Goal: Task Accomplishment & Management: Use online tool/utility

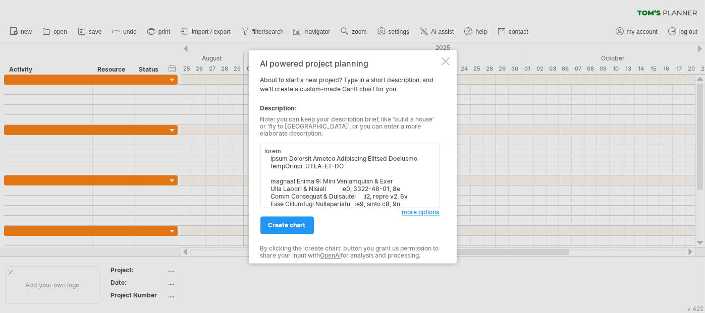
scroll to position [123, 0]
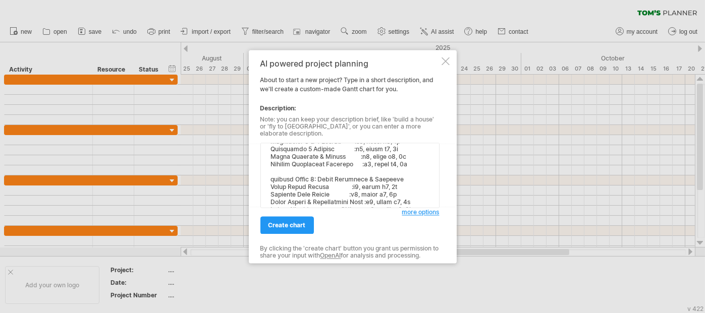
type textarea "[PERSON_NAME] title [MEDICAL_DATA] Prediction Project Timeline dateFormat YYYY-…"
click at [293, 211] on div "create chart" at bounding box center [331, 221] width 142 height 26
click at [288, 225] on span "create chart" at bounding box center [286, 226] width 37 height 8
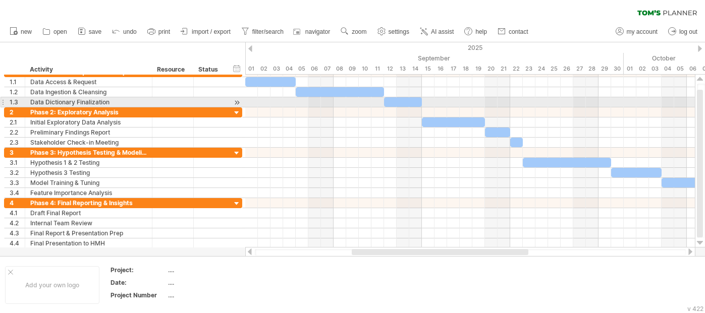
click at [235, 100] on div at bounding box center [237, 102] width 10 height 11
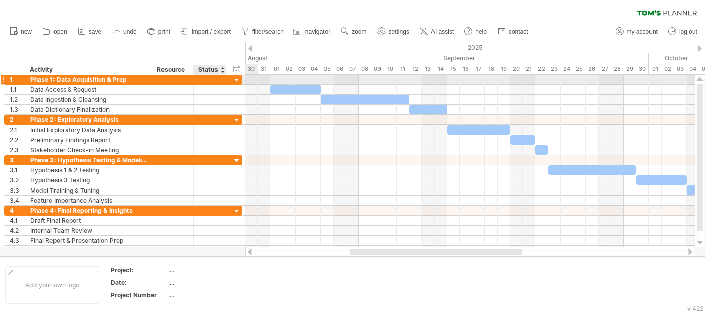
click at [239, 80] on div at bounding box center [237, 81] width 10 height 10
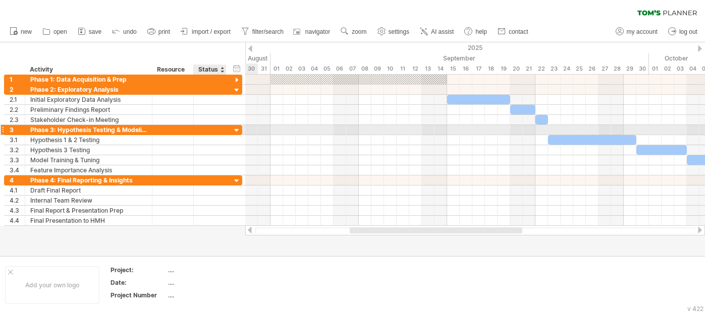
click at [236, 129] on div at bounding box center [237, 131] width 10 height 10
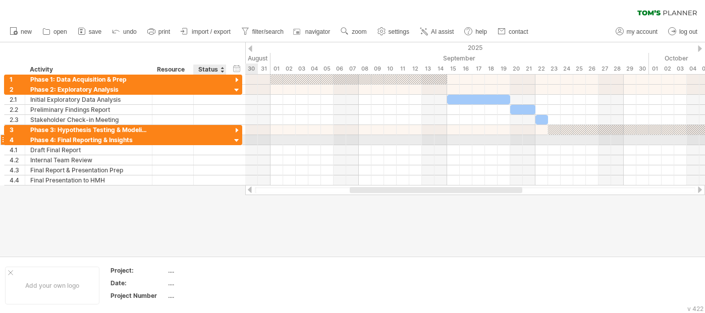
click at [235, 139] on div at bounding box center [237, 141] width 10 height 10
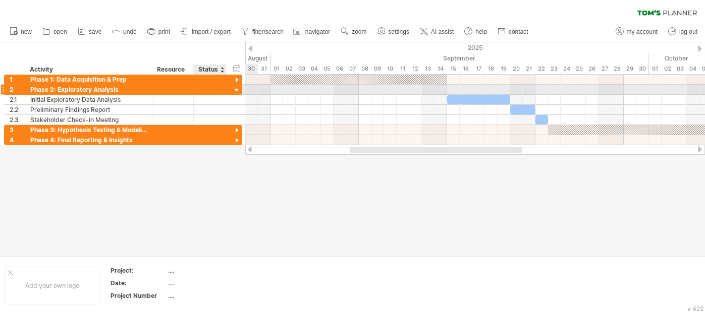
click at [237, 89] on div at bounding box center [237, 91] width 10 height 10
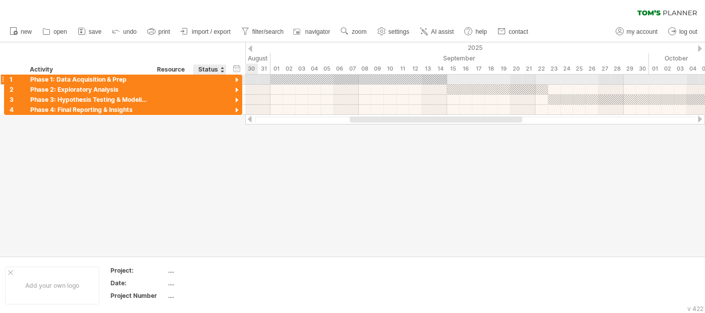
click at [235, 79] on div at bounding box center [237, 81] width 10 height 10
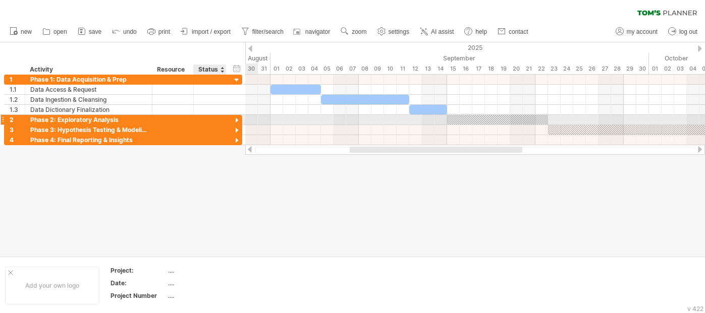
click at [237, 118] on div at bounding box center [237, 121] width 10 height 10
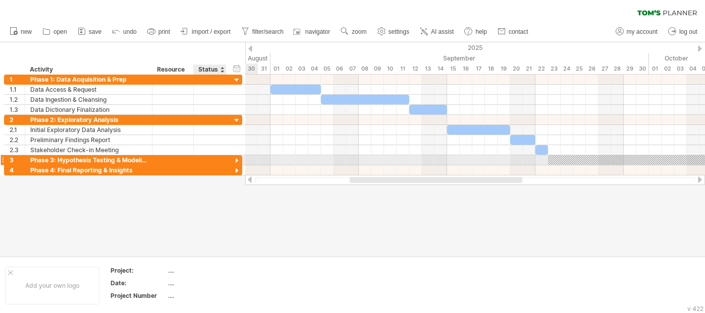
click at [235, 162] on div at bounding box center [237, 161] width 10 height 10
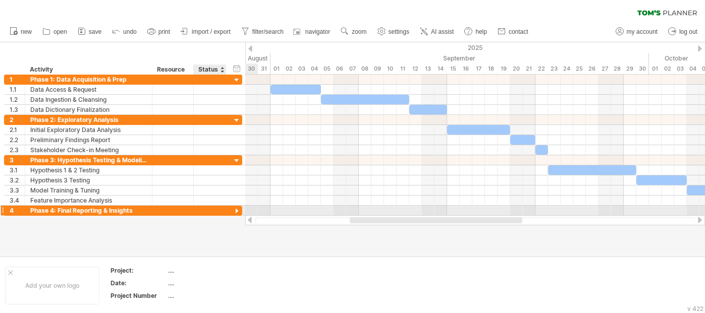
click at [235, 209] on div at bounding box center [237, 212] width 10 height 10
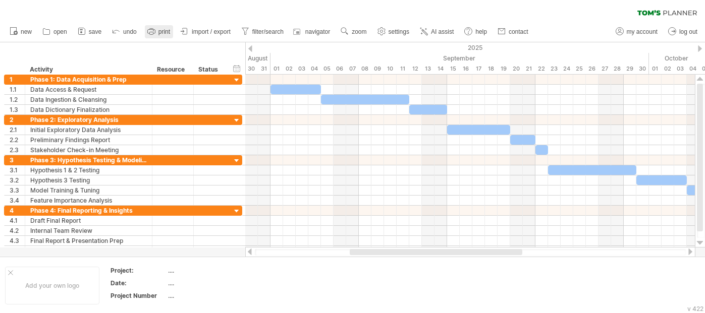
click at [162, 30] on span "print" at bounding box center [164, 31] width 12 height 7
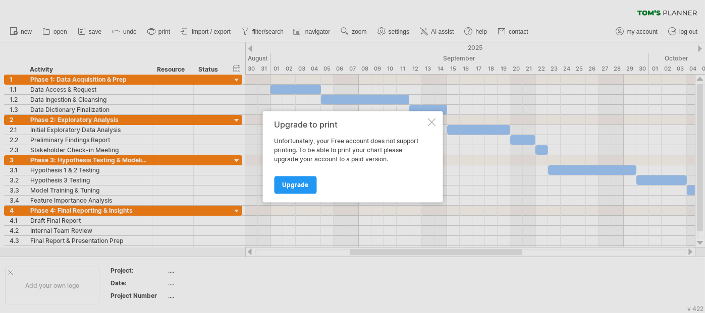
click at [435, 119] on div at bounding box center [431, 122] width 8 height 8
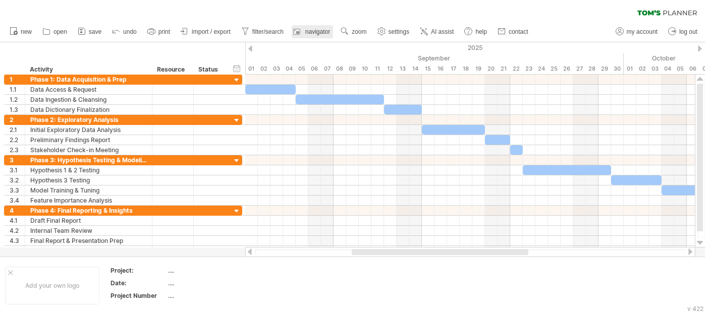
click at [326, 30] on span "navigator" at bounding box center [317, 31] width 25 height 7
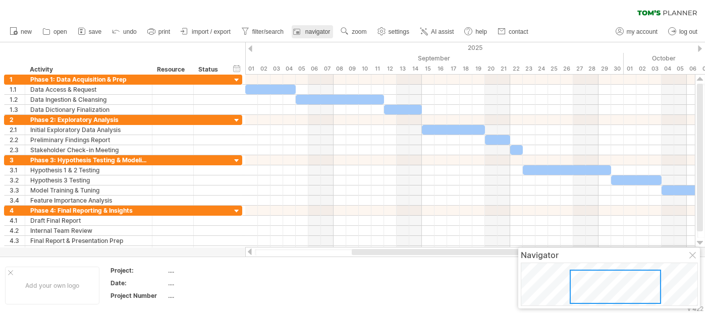
click at [326, 30] on span "navigator" at bounding box center [317, 31] width 25 height 7
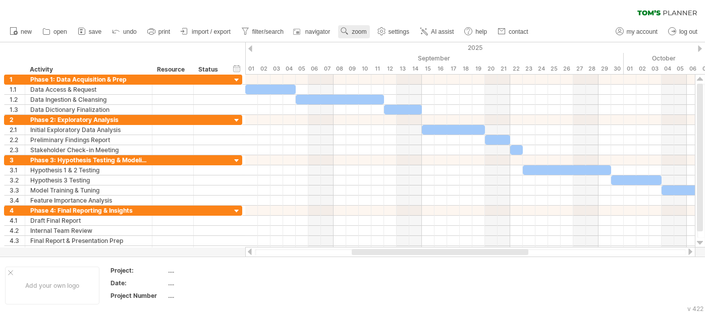
click at [351, 35] on link "zoom" at bounding box center [353, 31] width 31 height 13
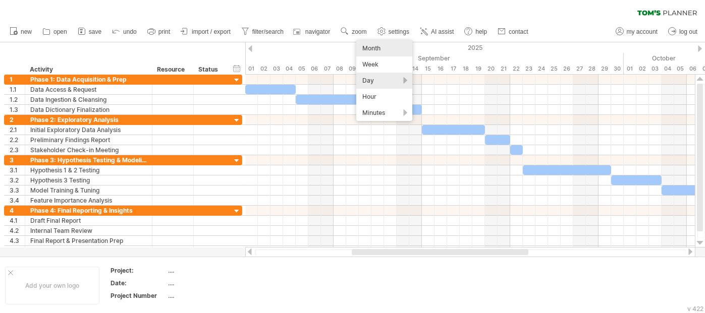
click at [376, 45] on div "Month" at bounding box center [384, 48] width 56 height 16
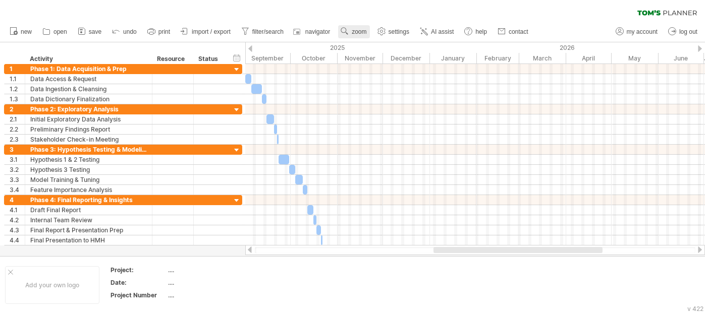
click at [349, 34] on use at bounding box center [345, 31] width 10 height 10
click at [367, 61] on div "Week" at bounding box center [382, 64] width 56 height 16
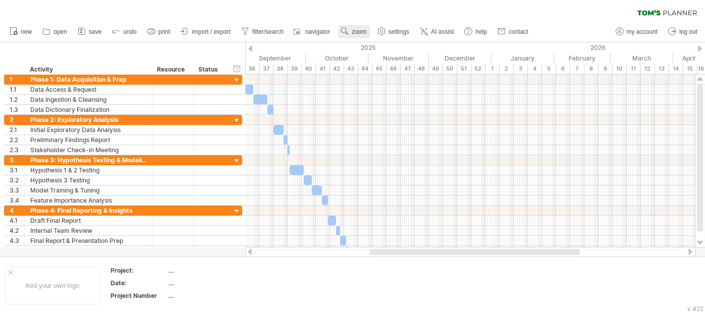
click at [362, 33] on span "zoom" at bounding box center [359, 31] width 15 height 7
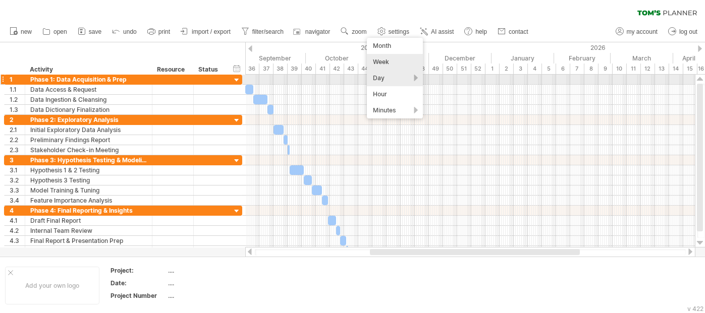
click at [404, 79] on div "Day" at bounding box center [395, 78] width 56 height 16
click at [436, 84] on div "Dense" at bounding box center [437, 92] width 56 height 16
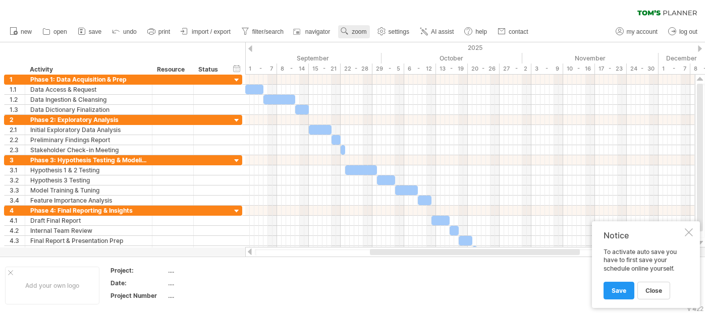
click at [350, 32] on use at bounding box center [345, 31] width 10 height 10
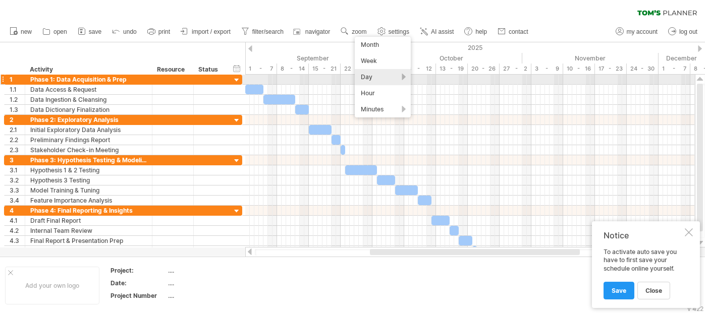
click at [386, 75] on div "Day" at bounding box center [383, 77] width 56 height 16
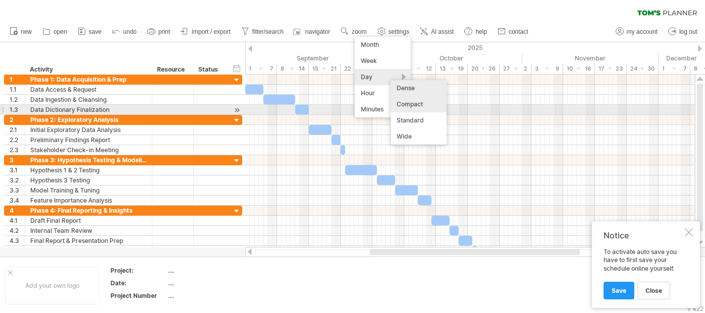
click at [424, 105] on div "Compact" at bounding box center [419, 104] width 56 height 16
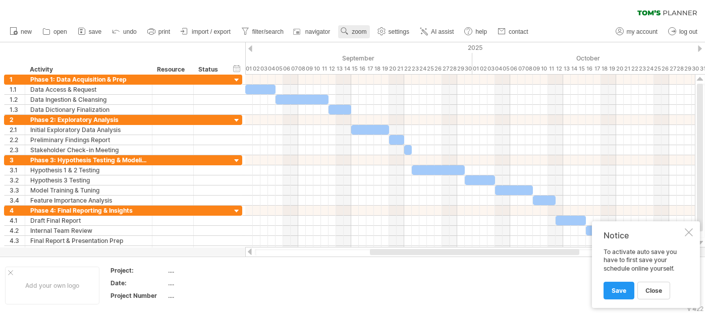
click at [359, 33] on span "zoom" at bounding box center [359, 31] width 15 height 7
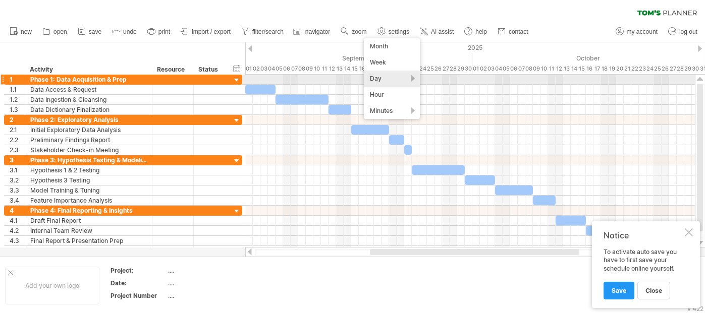
click at [415, 81] on div "Day" at bounding box center [392, 79] width 56 height 16
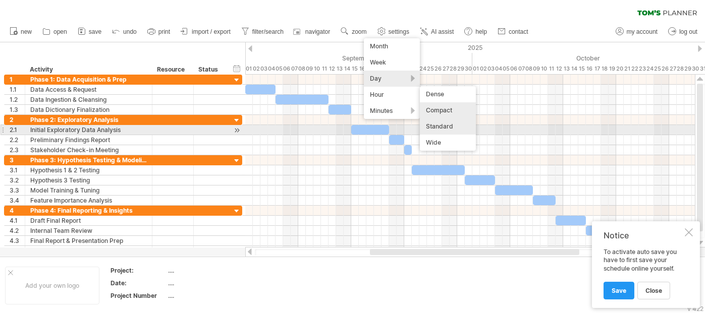
click at [447, 129] on div "Standard" at bounding box center [448, 127] width 56 height 16
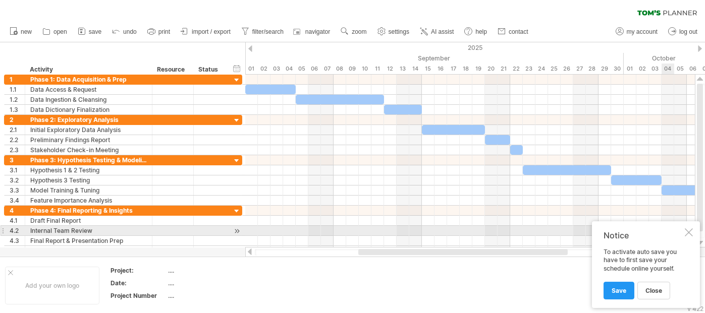
click at [691, 234] on div at bounding box center [689, 233] width 8 height 8
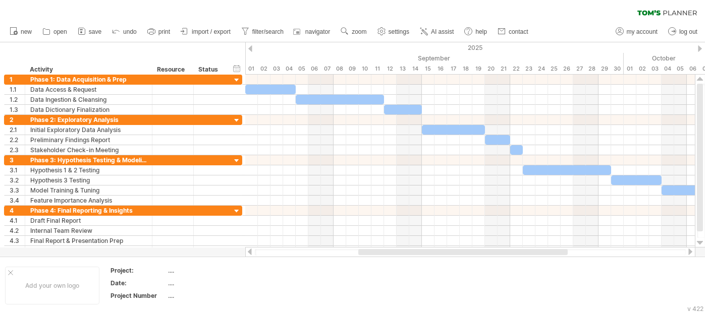
click at [395, 24] on ul "new open" at bounding box center [269, 31] width 528 height 21
click at [393, 26] on link "settings" at bounding box center [393, 31] width 37 height 13
select select "*"
select select "**"
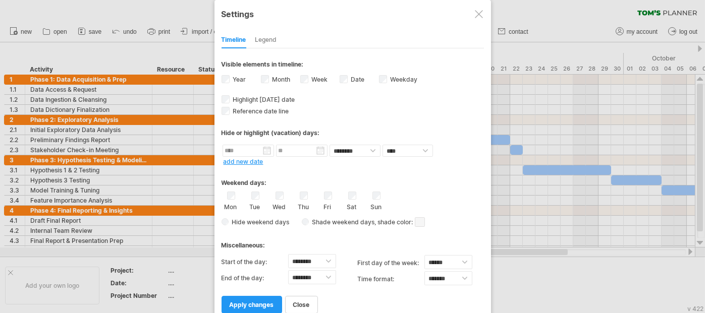
click at [423, 218] on span at bounding box center [420, 223] width 10 height 10
click at [506, 235] on div at bounding box center [505, 231] width 11 height 11
click at [251, 301] on span "apply changes" at bounding box center [252, 305] width 44 height 8
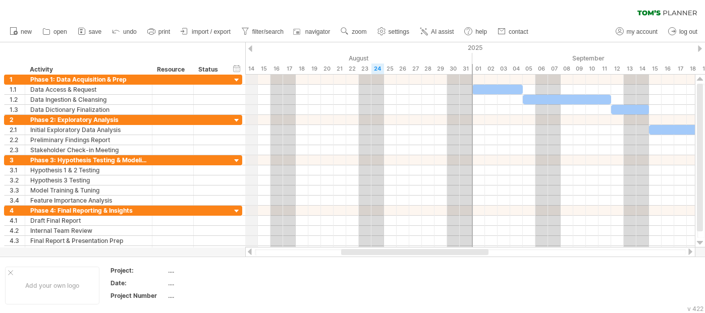
click at [247, 46] on div "2025" at bounding box center [605, 47] width 2132 height 11
click at [252, 49] on div "2025" at bounding box center [605, 47] width 2132 height 11
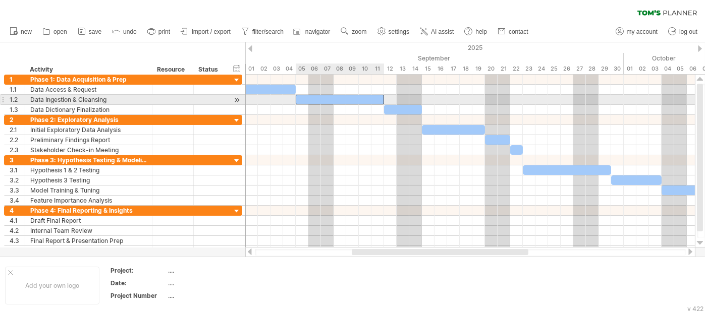
click at [317, 103] on div at bounding box center [340, 100] width 88 height 10
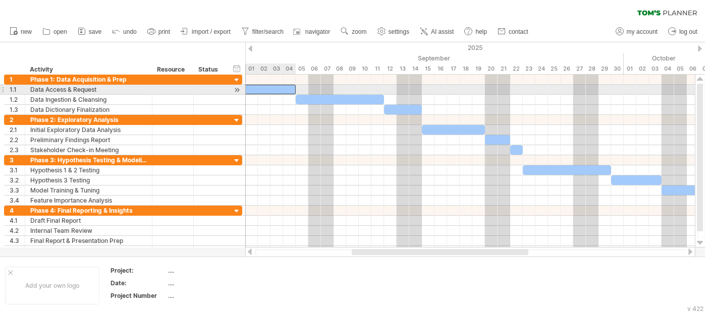
click at [281, 85] on div at bounding box center [270, 90] width 50 height 10
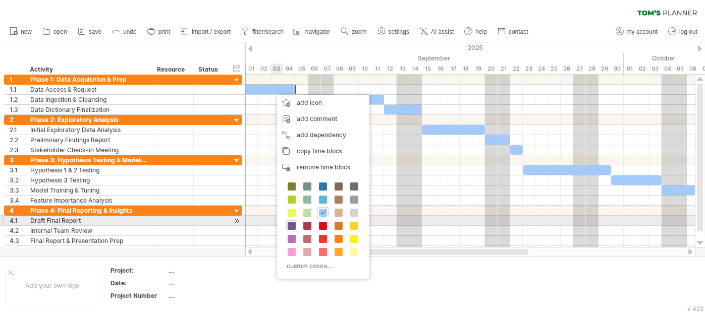
click at [289, 226] on span at bounding box center [292, 226] width 8 height 8
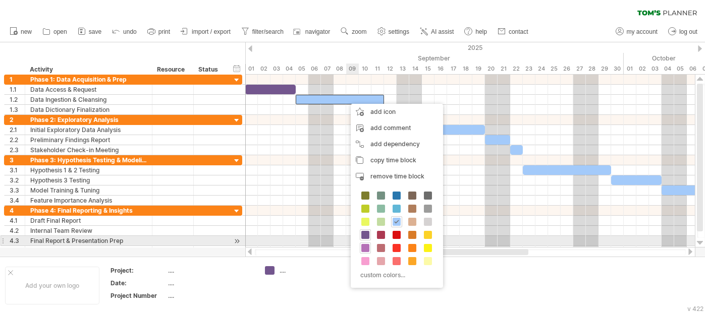
click at [365, 244] on span at bounding box center [365, 248] width 8 height 8
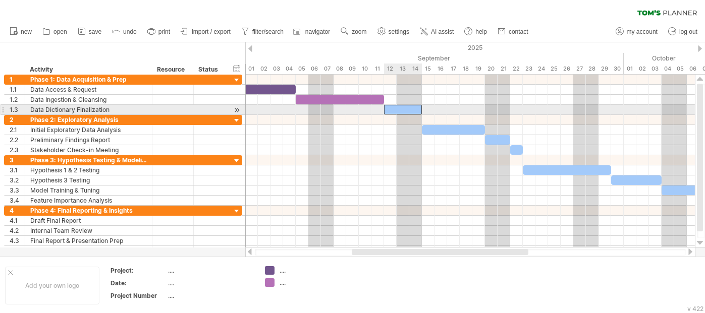
click at [405, 110] on div at bounding box center [403, 110] width 38 height 10
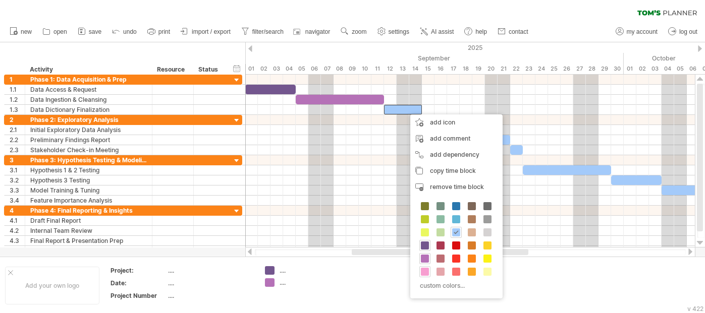
click at [428, 270] on span at bounding box center [425, 272] width 8 height 8
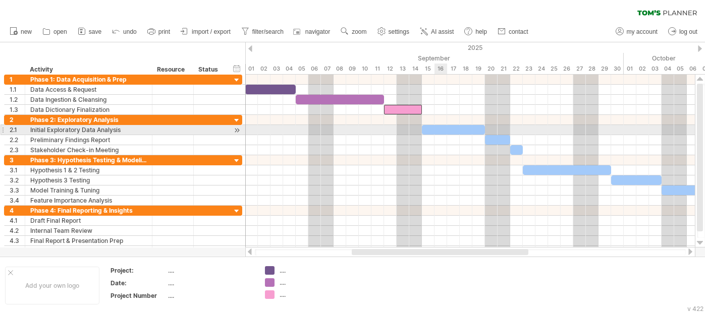
click at [439, 128] on div at bounding box center [453, 130] width 63 height 10
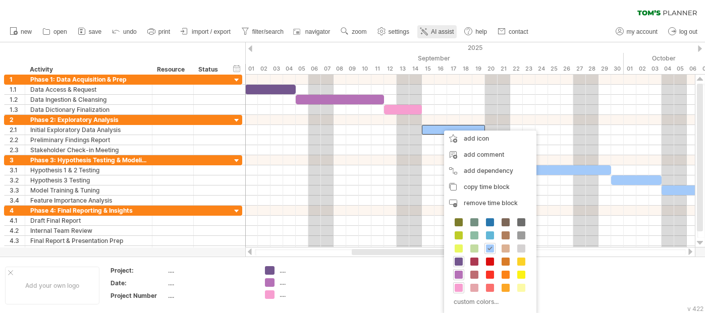
click at [441, 36] on link "AI assist" at bounding box center [436, 31] width 39 height 13
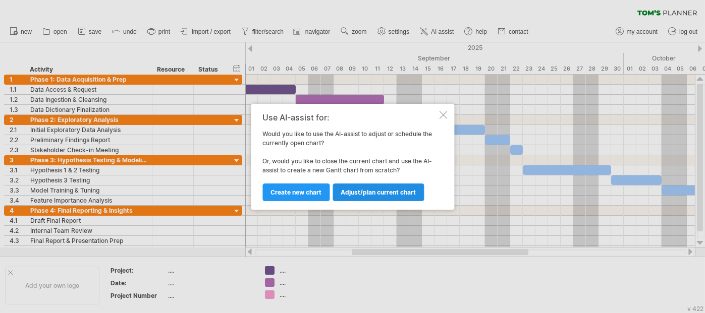
click at [364, 190] on span "Adjust/plan current chart" at bounding box center [378, 193] width 75 height 8
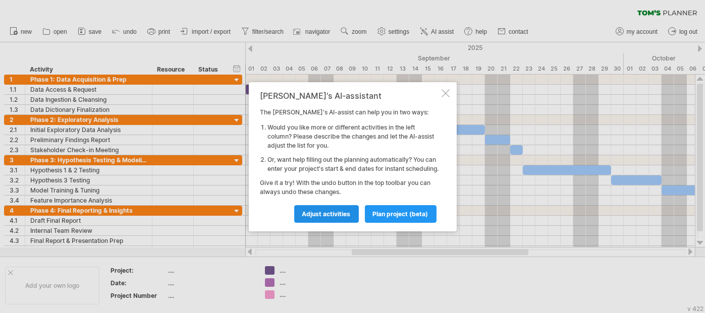
click at [330, 218] on span "Adjust activities" at bounding box center [326, 214] width 48 height 8
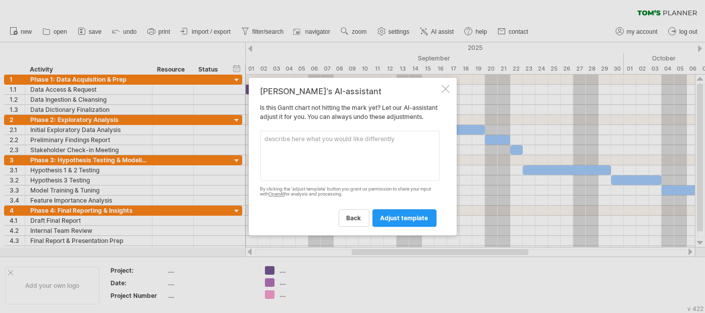
click at [333, 170] on textarea at bounding box center [349, 156] width 179 height 50
paste textarea "[PERSON_NAME] title [MEDICAL_DATA] Prediction Project Timeline dateFormat YYYY-…"
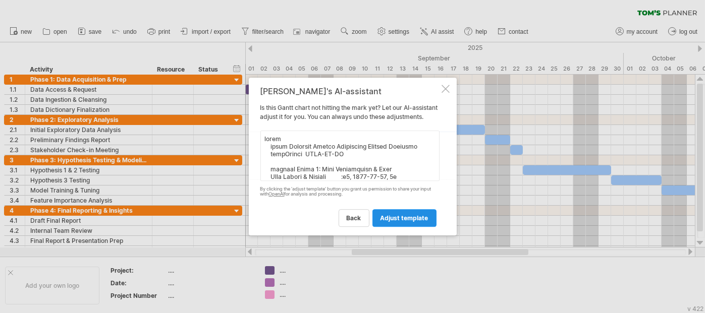
scroll to position [160, 0]
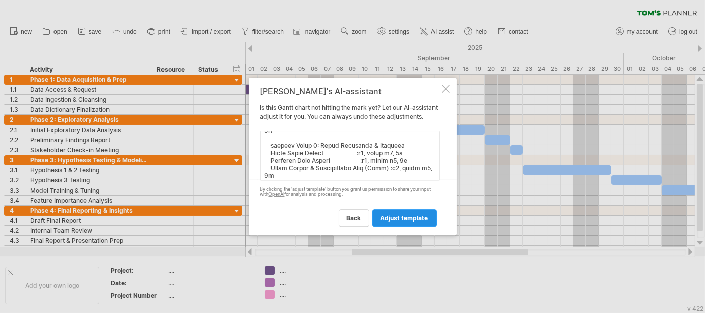
type textarea "[PERSON_NAME] title [MEDICAL_DATA] Prediction Project Timeline dateFormat YYYY-…"
click at [397, 227] on link "adjust template" at bounding box center [404, 218] width 64 height 18
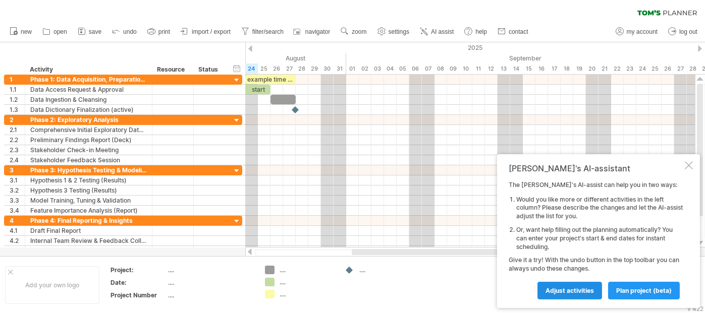
click at [568, 287] on span "Adjust activities" at bounding box center [570, 291] width 48 height 8
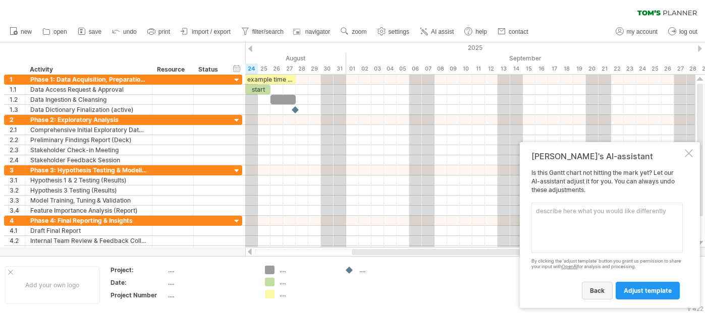
click at [608, 292] on link "back" at bounding box center [597, 291] width 31 height 18
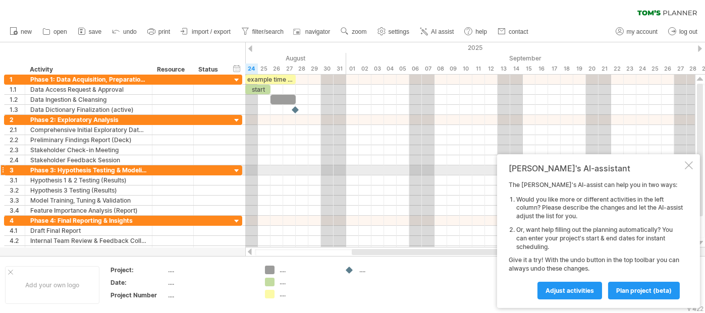
click at [690, 166] on div at bounding box center [689, 165] width 8 height 8
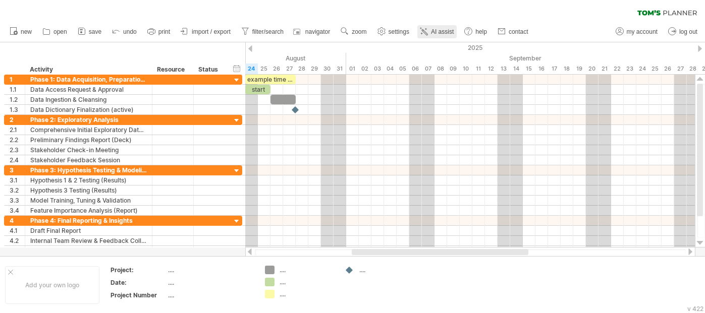
click at [437, 29] on span "AI assist" at bounding box center [442, 31] width 23 height 7
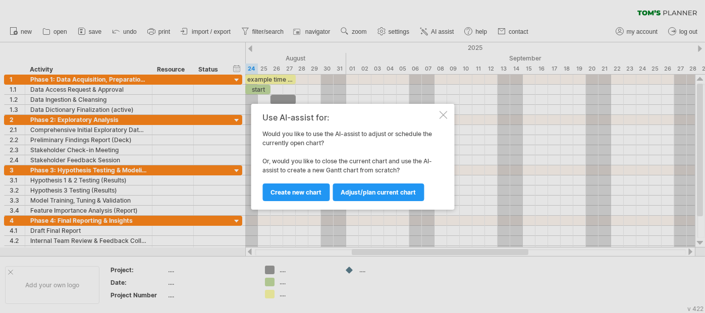
click at [315, 193] on span "Create new chart" at bounding box center [295, 193] width 51 height 8
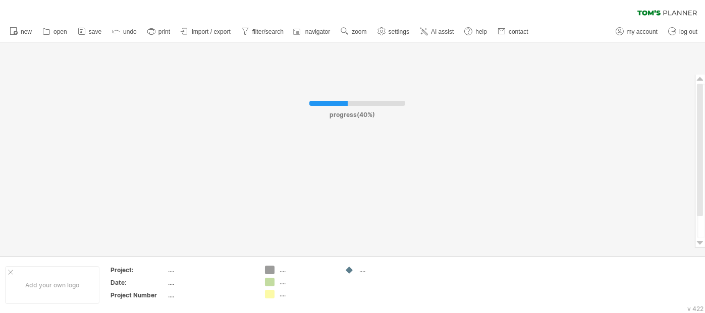
click at [315, 193] on div at bounding box center [352, 149] width 705 height 214
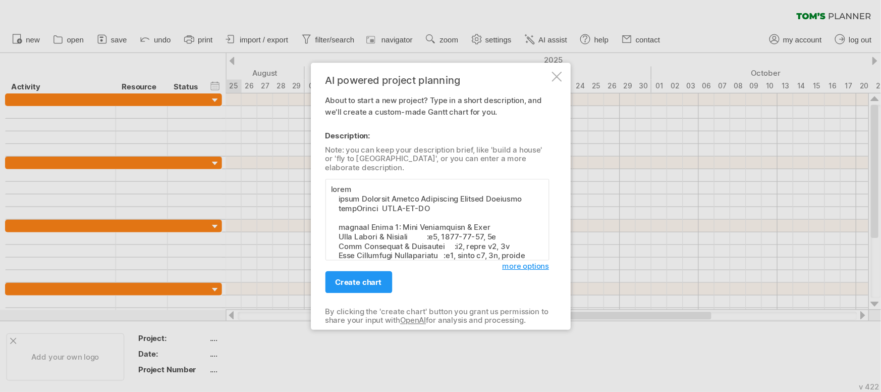
scroll to position [145, 0]
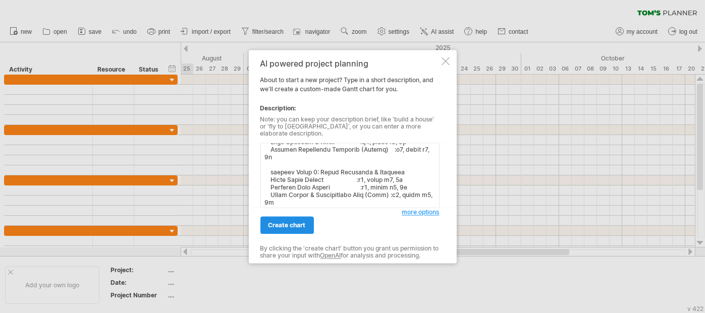
type textarea "[PERSON_NAME] title [MEDICAL_DATA] Prediction Project Timeline dateFormat YYYY-…"
click at [293, 216] on link "create chart" at bounding box center [286, 225] width 53 height 18
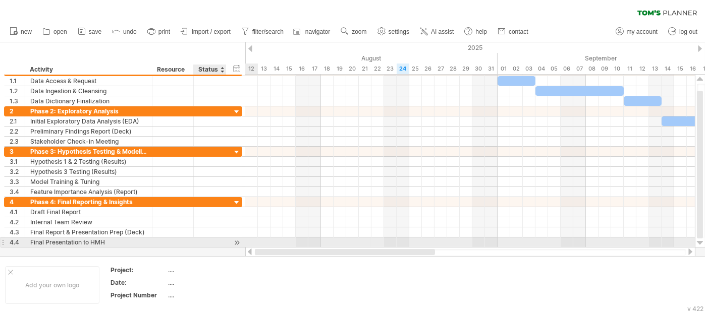
drag, startPoint x: 359, startPoint y: 251, endPoint x: 232, endPoint y: 243, distance: 127.0
click at [232, 243] on div "Trying to reach [DOMAIN_NAME] Connected again... 0% clear filter new 1" at bounding box center [352, 156] width 705 height 313
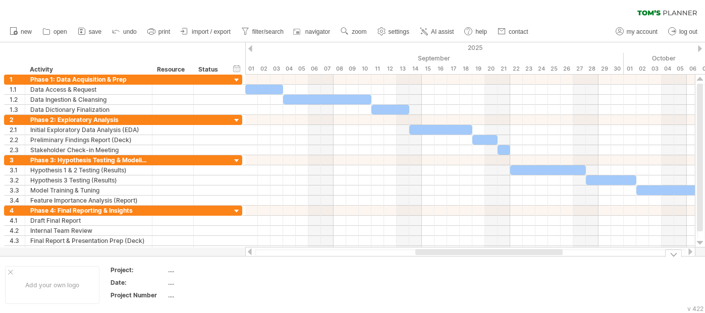
drag, startPoint x: 344, startPoint y: 251, endPoint x: 424, endPoint y: 259, distance: 80.2
click at [424, 259] on div "Trying to reach [DOMAIN_NAME] Connected again... 0% clear filter new 1" at bounding box center [352, 156] width 705 height 313
click at [347, 32] on icon at bounding box center [347, 33] width 2 height 2
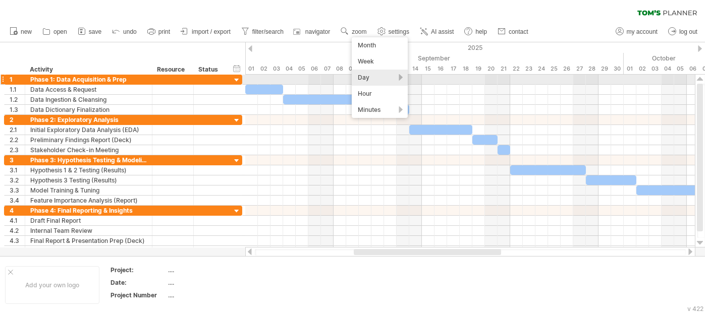
click at [375, 80] on div "Day" at bounding box center [380, 78] width 56 height 16
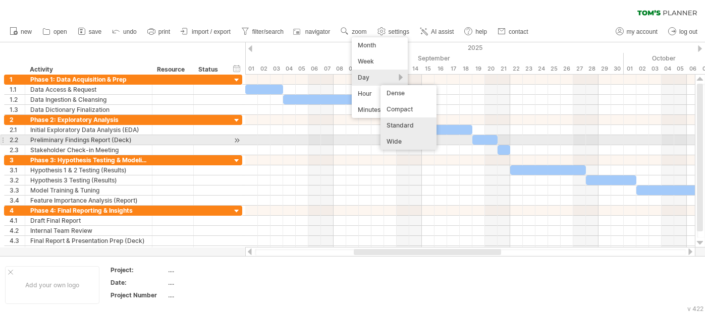
click at [406, 141] on div "Wide" at bounding box center [409, 142] width 56 height 16
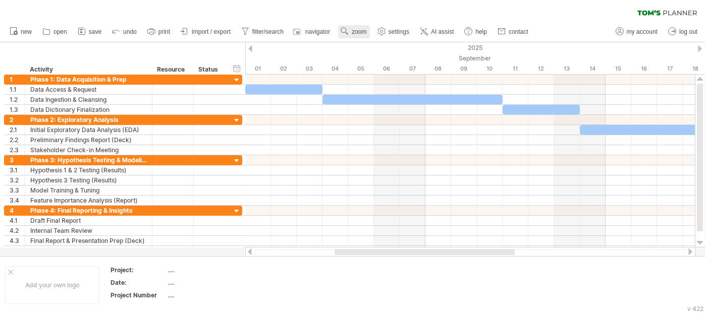
click at [357, 31] on span "zoom" at bounding box center [359, 31] width 15 height 7
click at [400, 70] on div "Day" at bounding box center [390, 77] width 56 height 16
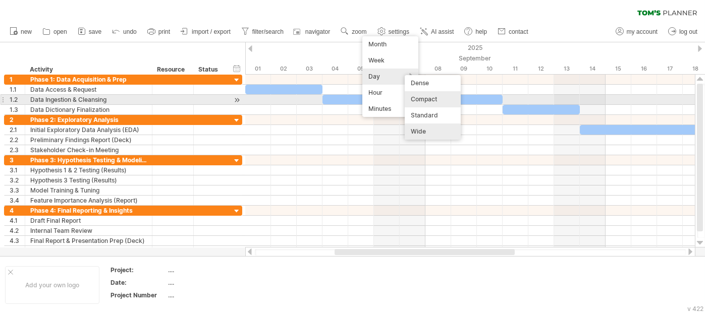
click at [433, 99] on div "Compact" at bounding box center [433, 99] width 56 height 16
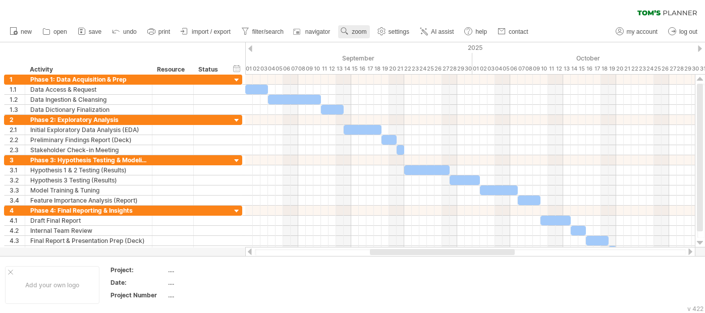
click at [353, 31] on span "zoom" at bounding box center [359, 31] width 15 height 7
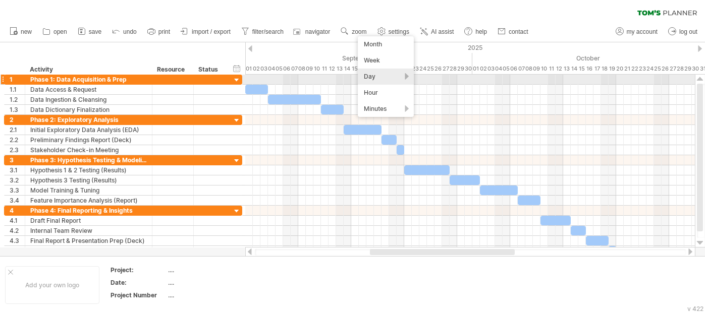
click at [374, 77] on div "Day" at bounding box center [386, 77] width 56 height 16
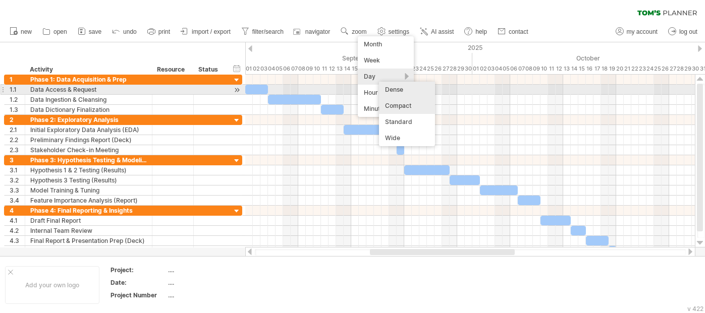
click at [424, 91] on div "Dense" at bounding box center [407, 90] width 56 height 16
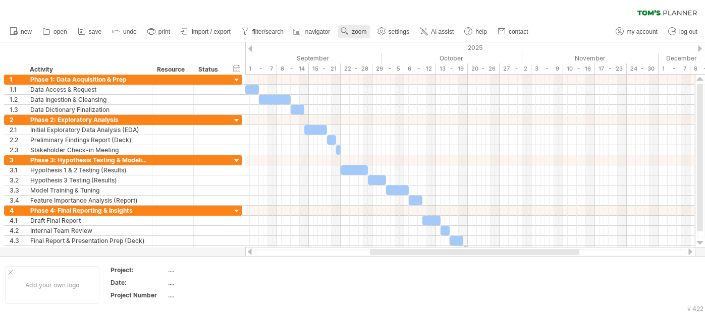
click at [366, 33] on span "zoom" at bounding box center [359, 31] width 15 height 7
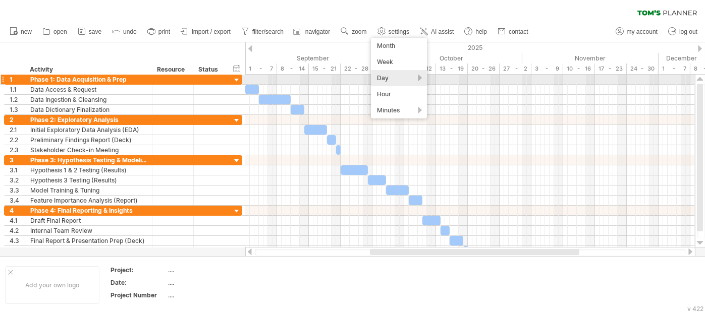
click at [389, 80] on div "Day" at bounding box center [399, 78] width 56 height 16
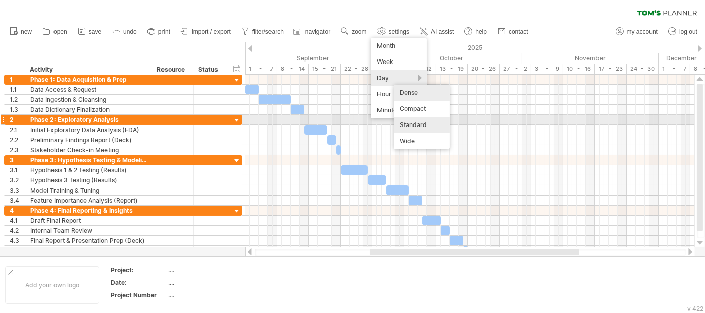
click at [424, 121] on div "Standard" at bounding box center [422, 125] width 56 height 16
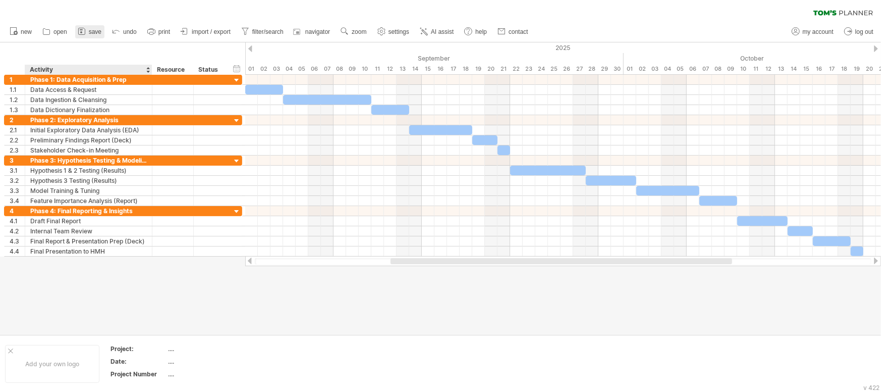
click at [88, 36] on link "save" at bounding box center [89, 31] width 29 height 13
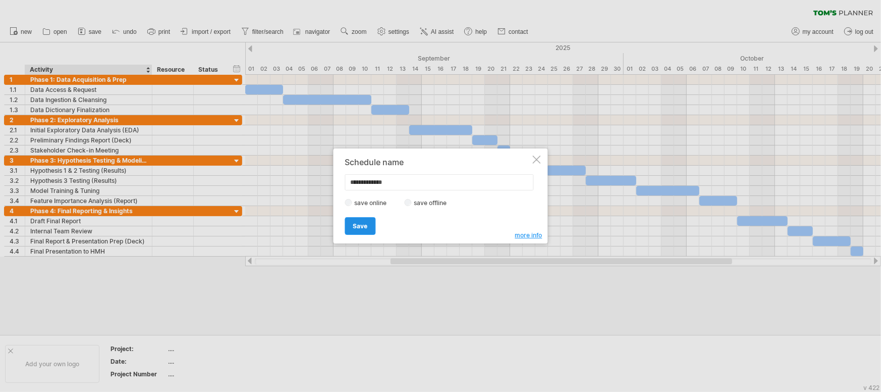
type input "**********"
click at [368, 224] on link "Save" at bounding box center [360, 226] width 31 height 18
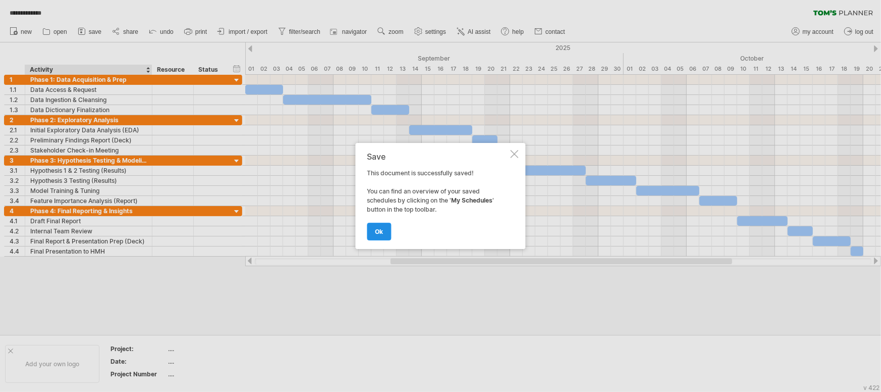
click at [380, 233] on span "ok" at bounding box center [379, 232] width 8 height 8
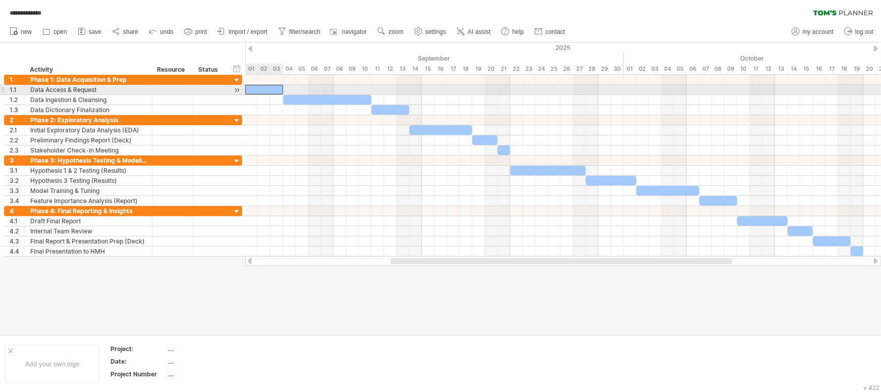
click at [277, 89] on div at bounding box center [264, 90] width 38 height 10
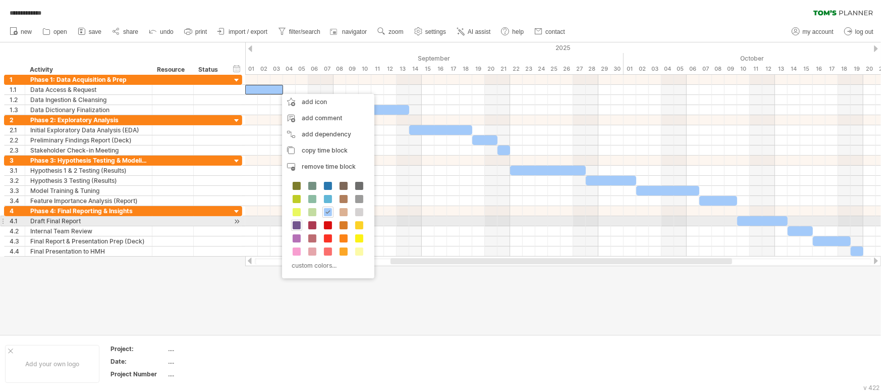
click at [296, 224] on span at bounding box center [297, 225] width 8 height 8
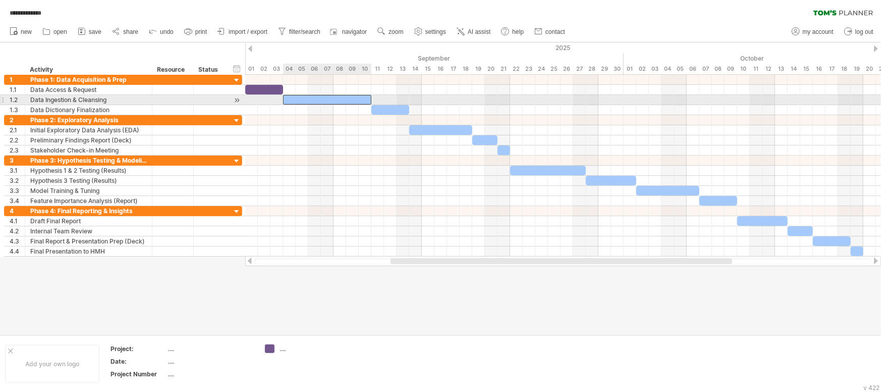
click at [318, 96] on div at bounding box center [327, 100] width 88 height 10
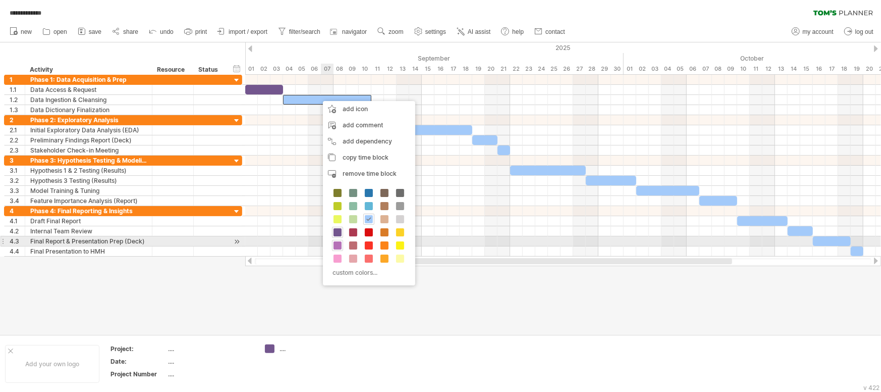
click at [341, 248] on span at bounding box center [338, 245] width 8 height 8
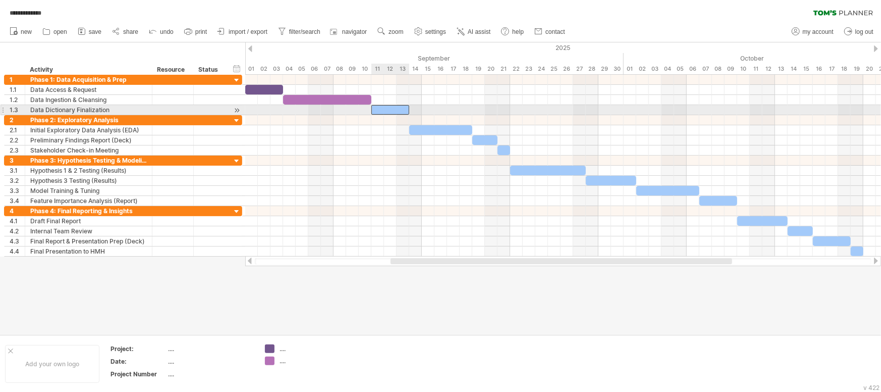
click at [394, 107] on div at bounding box center [390, 110] width 38 height 10
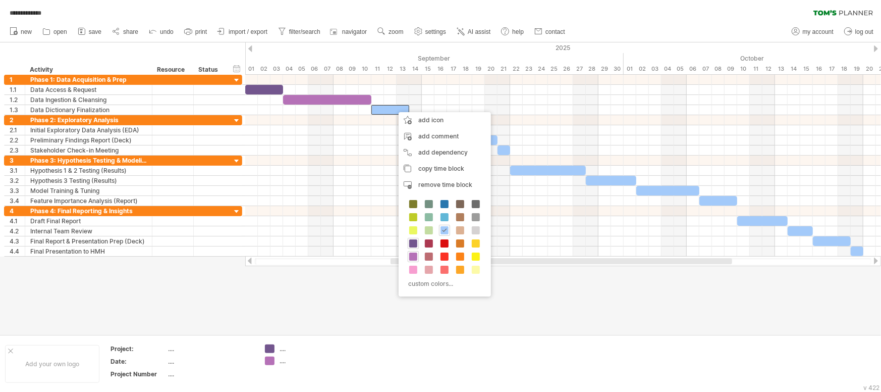
click at [413, 275] on div "custom colors..." at bounding box center [445, 244] width 92 height 103
click at [414, 266] on span at bounding box center [413, 269] width 8 height 8
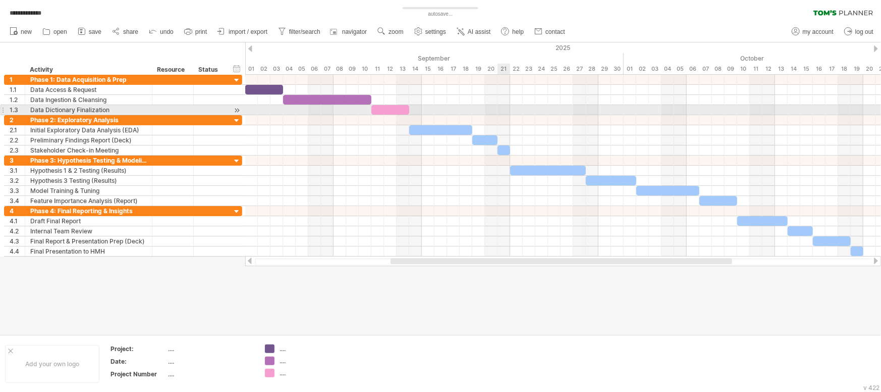
click at [498, 105] on div at bounding box center [563, 110] width 636 height 10
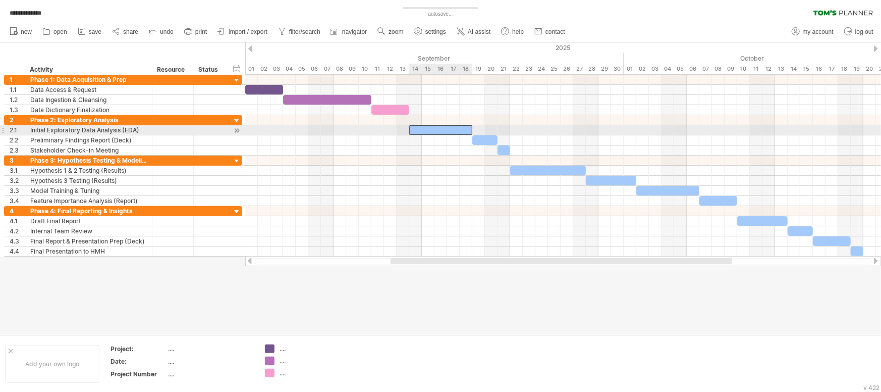
click at [460, 127] on div at bounding box center [440, 130] width 63 height 10
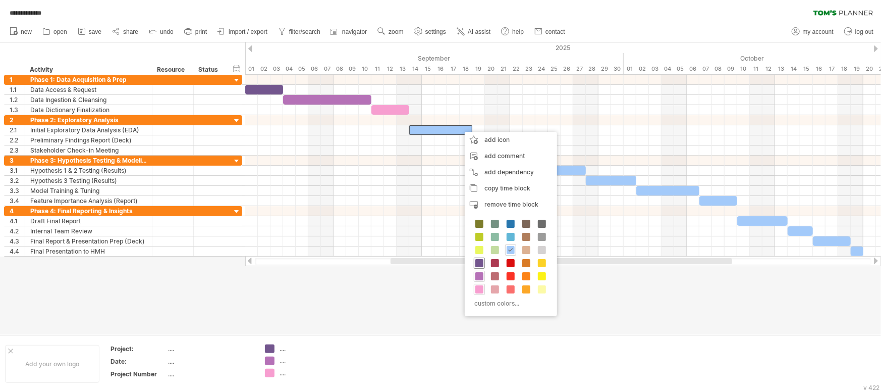
click at [482, 263] on span at bounding box center [479, 263] width 8 height 8
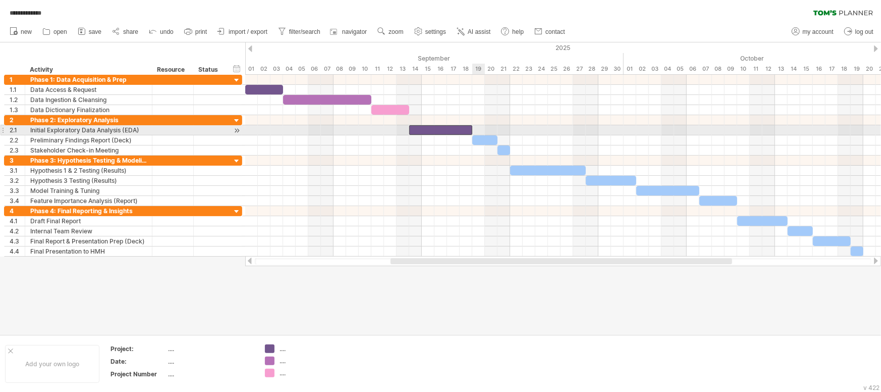
click at [481, 134] on div at bounding box center [563, 130] width 636 height 10
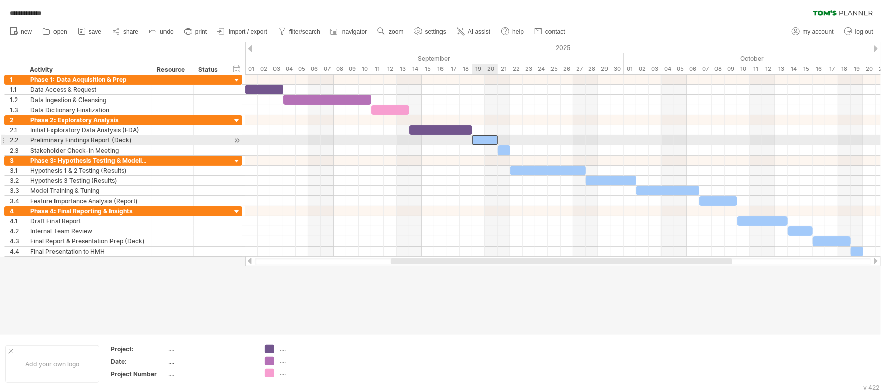
click at [482, 139] on div at bounding box center [484, 140] width 25 height 10
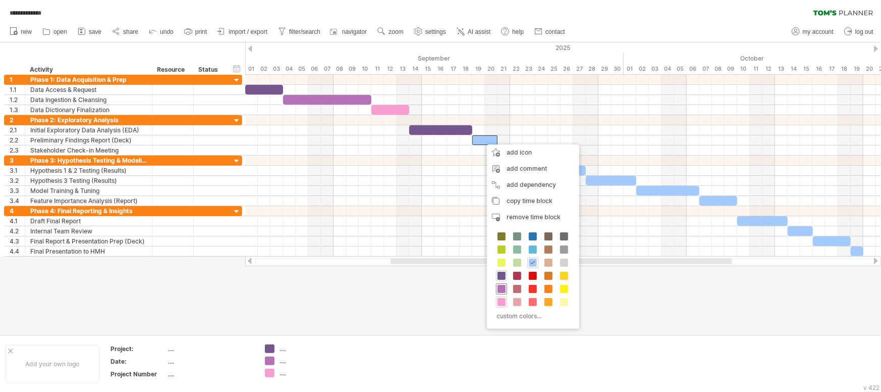
click at [504, 290] on span at bounding box center [502, 289] width 8 height 8
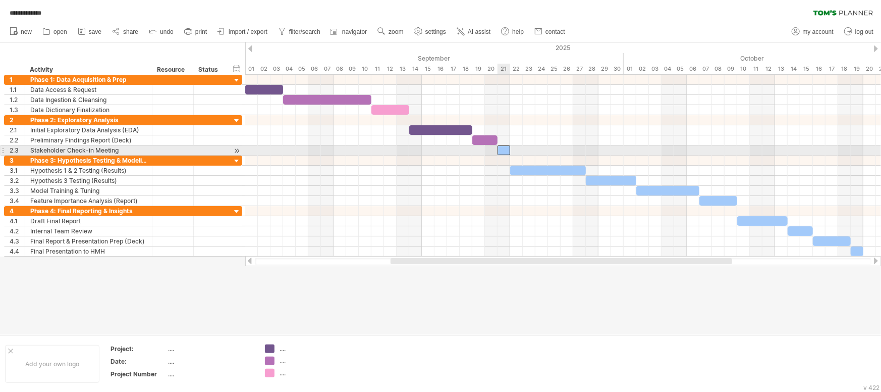
click at [503, 147] on div at bounding box center [504, 150] width 13 height 10
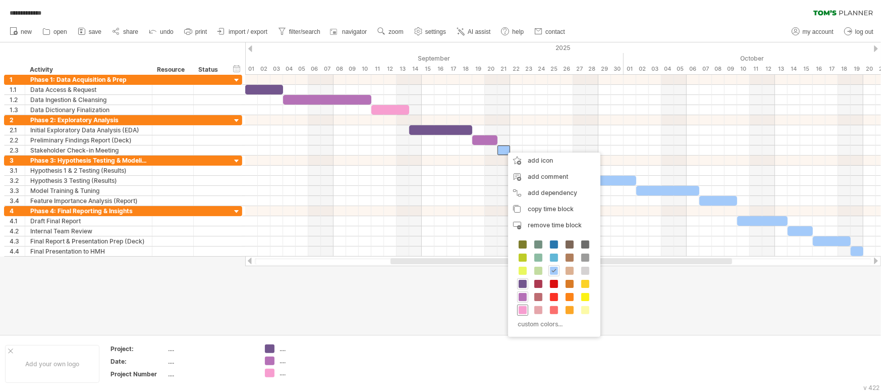
click at [522, 311] on span at bounding box center [523, 310] width 8 height 8
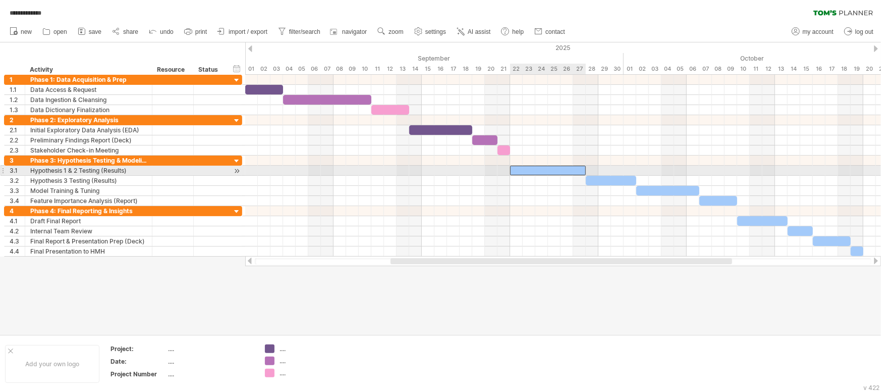
click at [540, 171] on div at bounding box center [548, 171] width 76 height 10
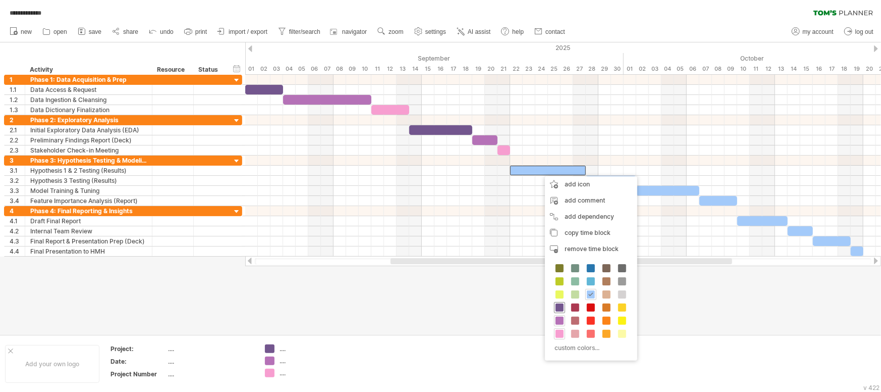
click at [560, 309] on span at bounding box center [560, 307] width 8 height 8
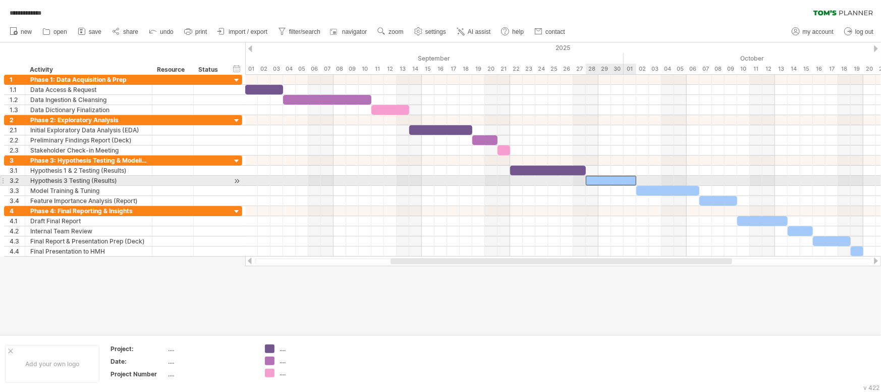
click at [607, 183] on div at bounding box center [611, 181] width 50 height 10
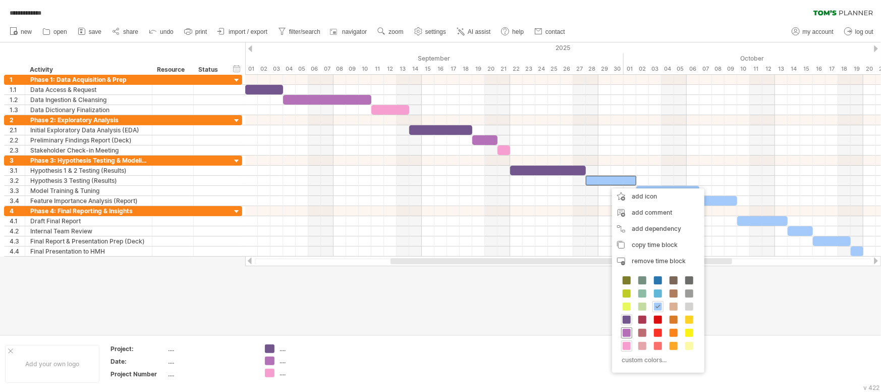
click at [626, 313] on span at bounding box center [627, 333] width 8 height 8
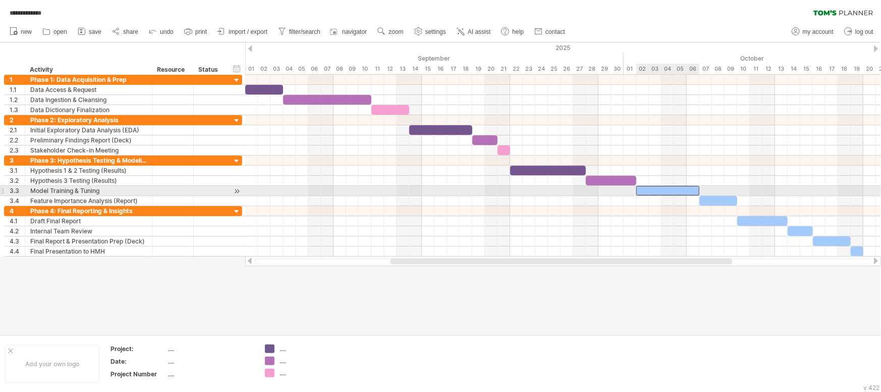
click at [677, 186] on div at bounding box center [667, 191] width 63 height 10
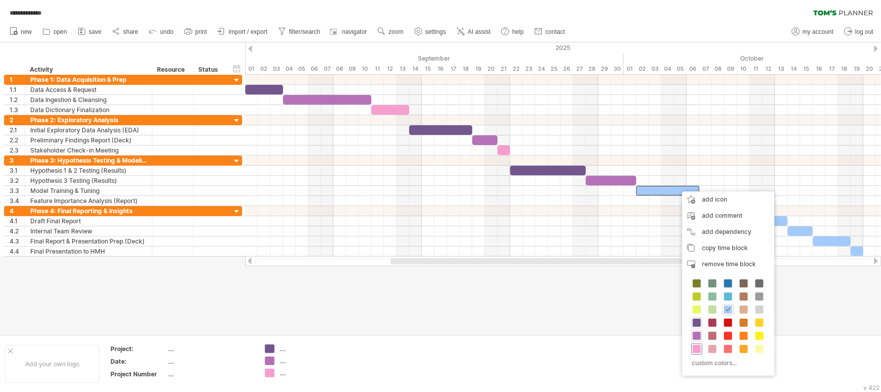
click at [695, 313] on span at bounding box center [697, 349] width 8 height 8
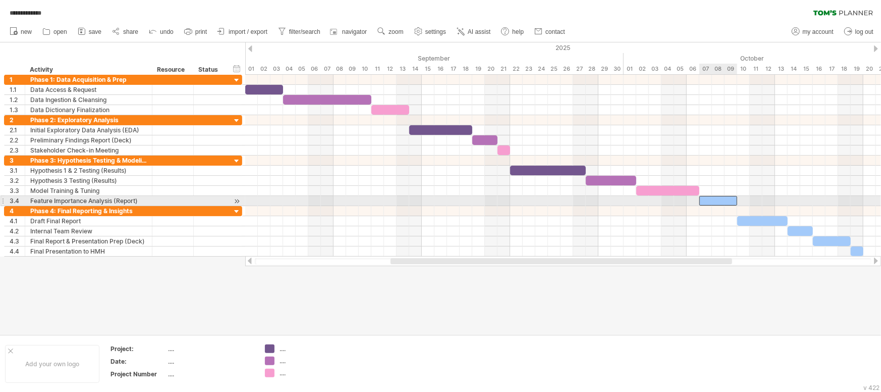
click at [704, 201] on div at bounding box center [718, 201] width 38 height 10
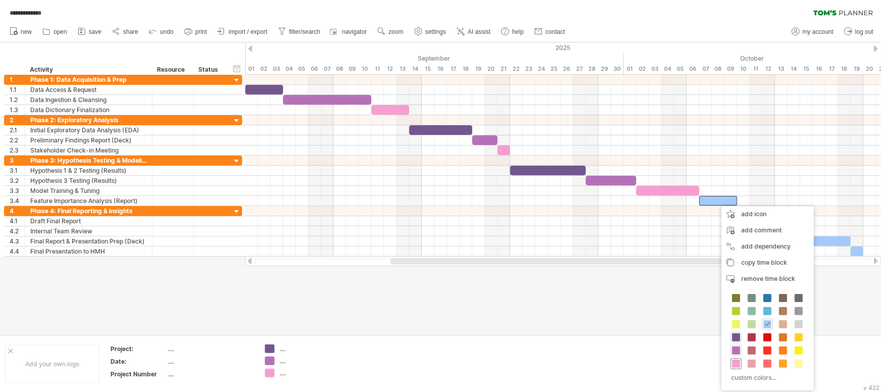
click at [704, 313] on span at bounding box center [736, 363] width 8 height 8
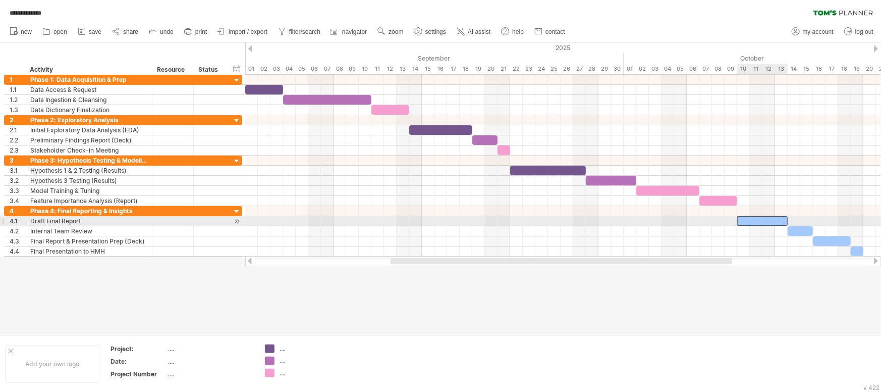
click at [704, 223] on div at bounding box center [762, 221] width 50 height 10
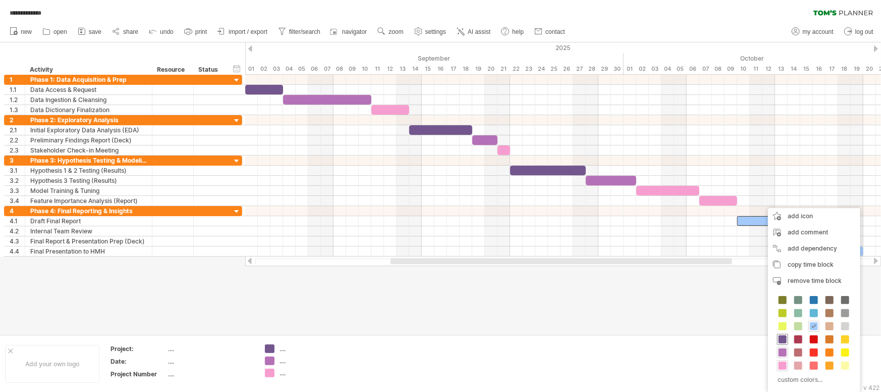
click at [704, 313] on span at bounding box center [783, 339] width 8 height 8
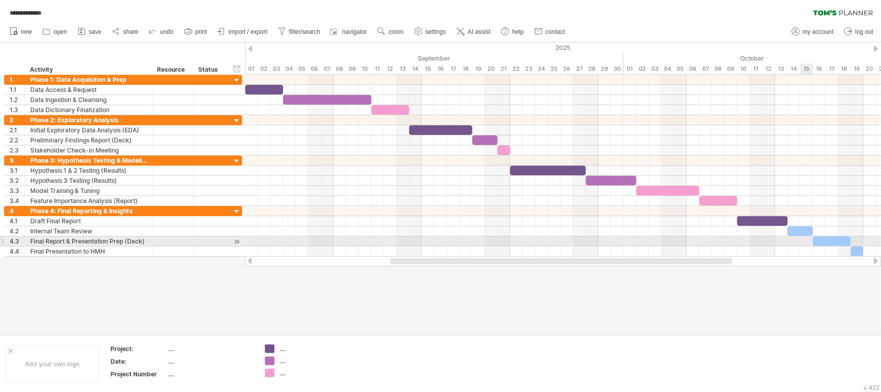
click at [704, 237] on div at bounding box center [563, 241] width 636 height 10
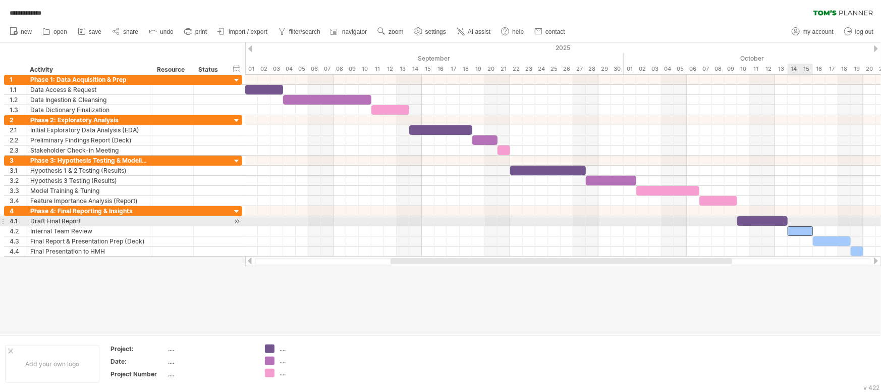
click at [704, 226] on div at bounding box center [800, 231] width 25 height 10
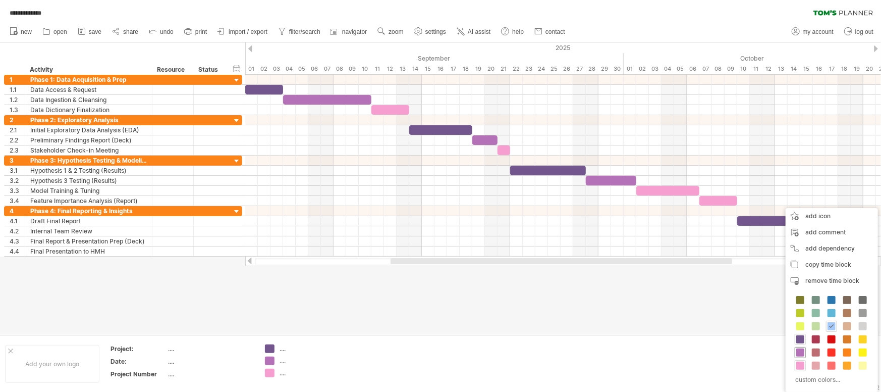
click at [704, 313] on span at bounding box center [800, 352] width 8 height 8
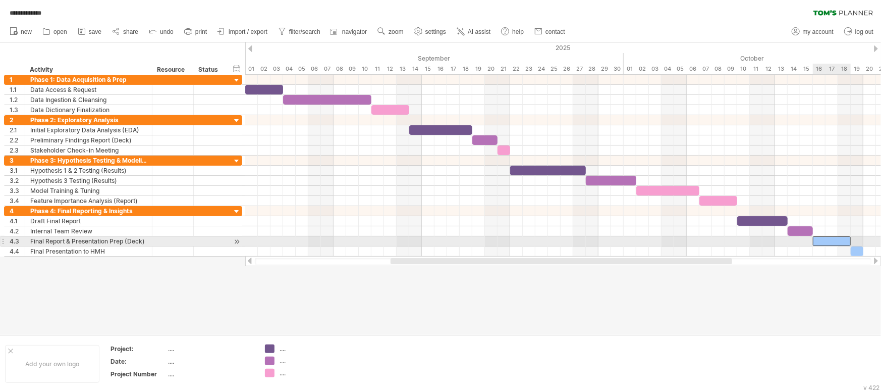
click at [704, 240] on div at bounding box center [832, 241] width 38 height 10
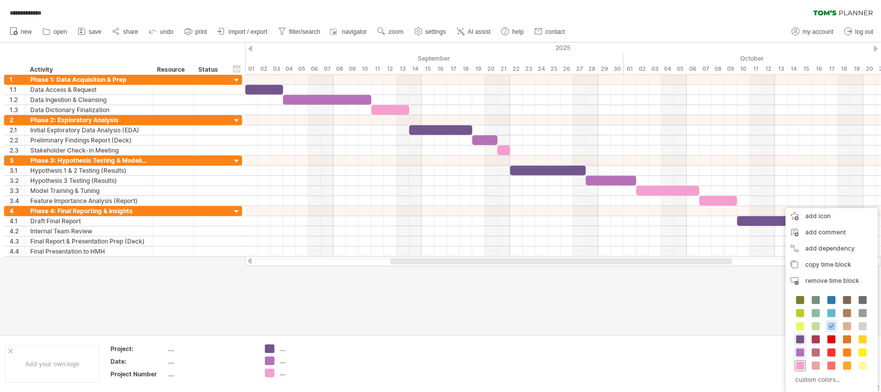
click at [704, 313] on span at bounding box center [800, 365] width 8 height 8
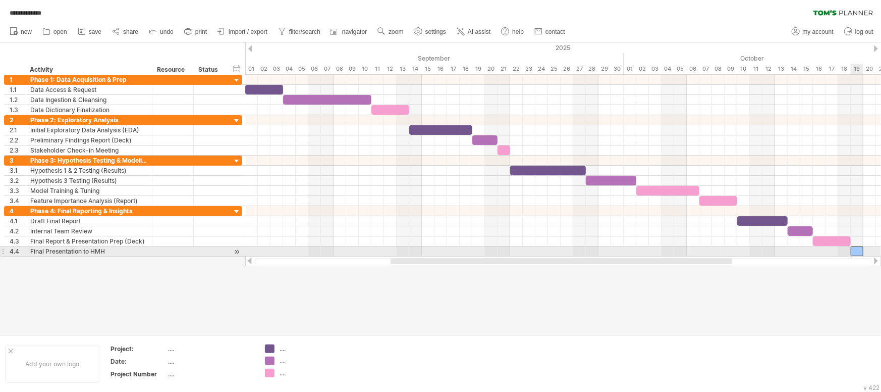
click at [704, 250] on div at bounding box center [857, 251] width 13 height 10
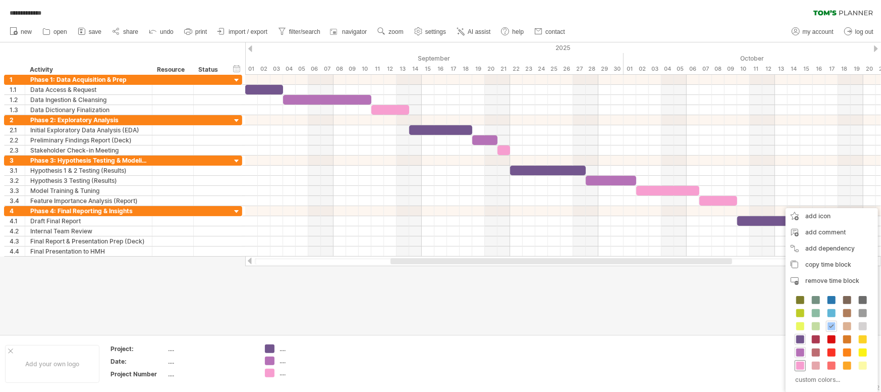
click at [704, 313] on span at bounding box center [800, 365] width 8 height 8
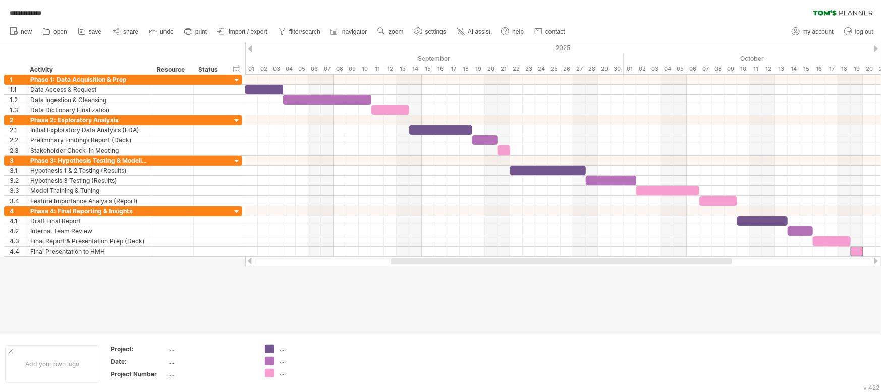
click at [704, 264] on div at bounding box center [563, 261] width 636 height 10
